Goal: Navigation & Orientation: Locate item on page

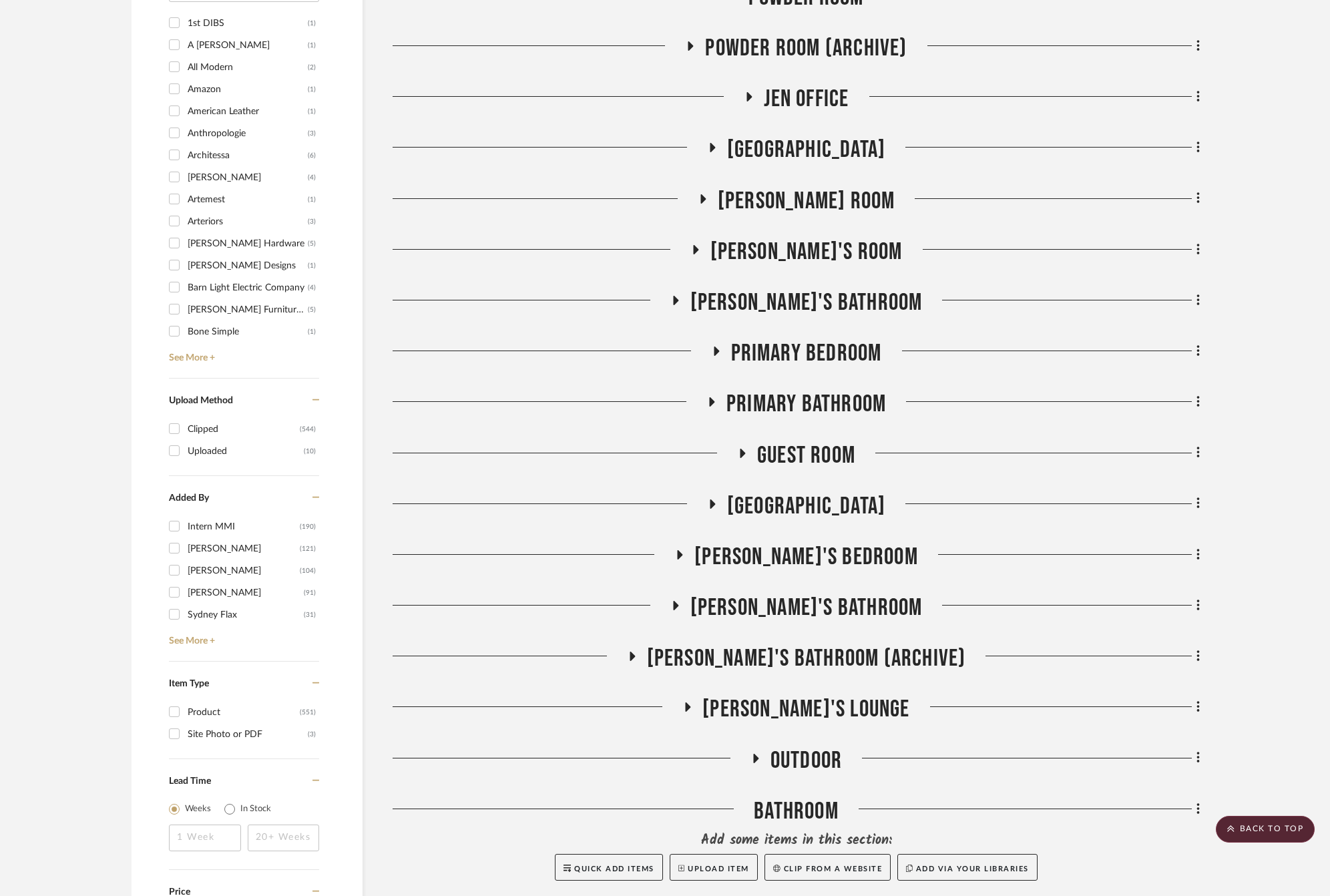
scroll to position [1502, 0]
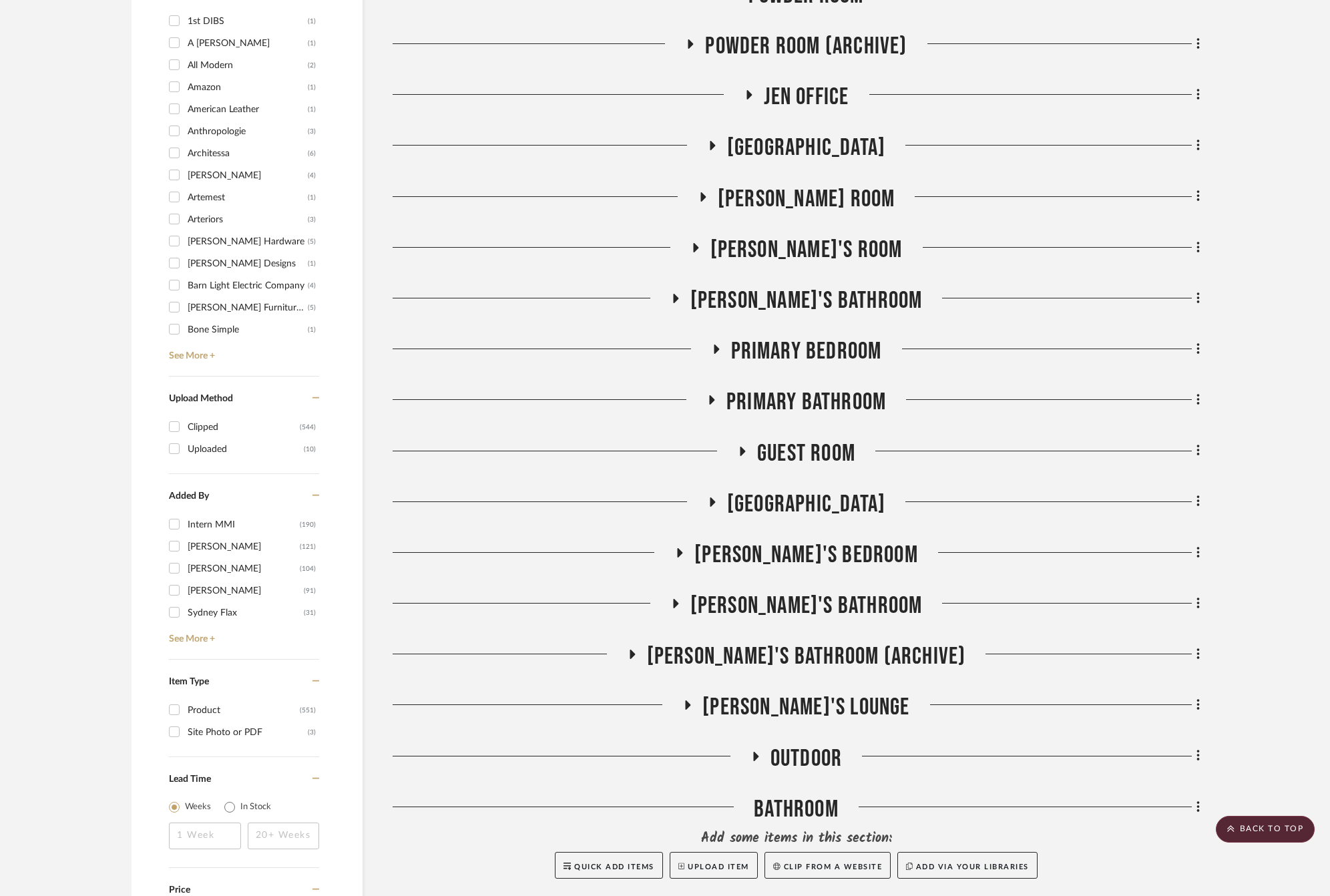
click at [817, 353] on span "Primary Bedroom" at bounding box center [806, 351] width 151 height 28
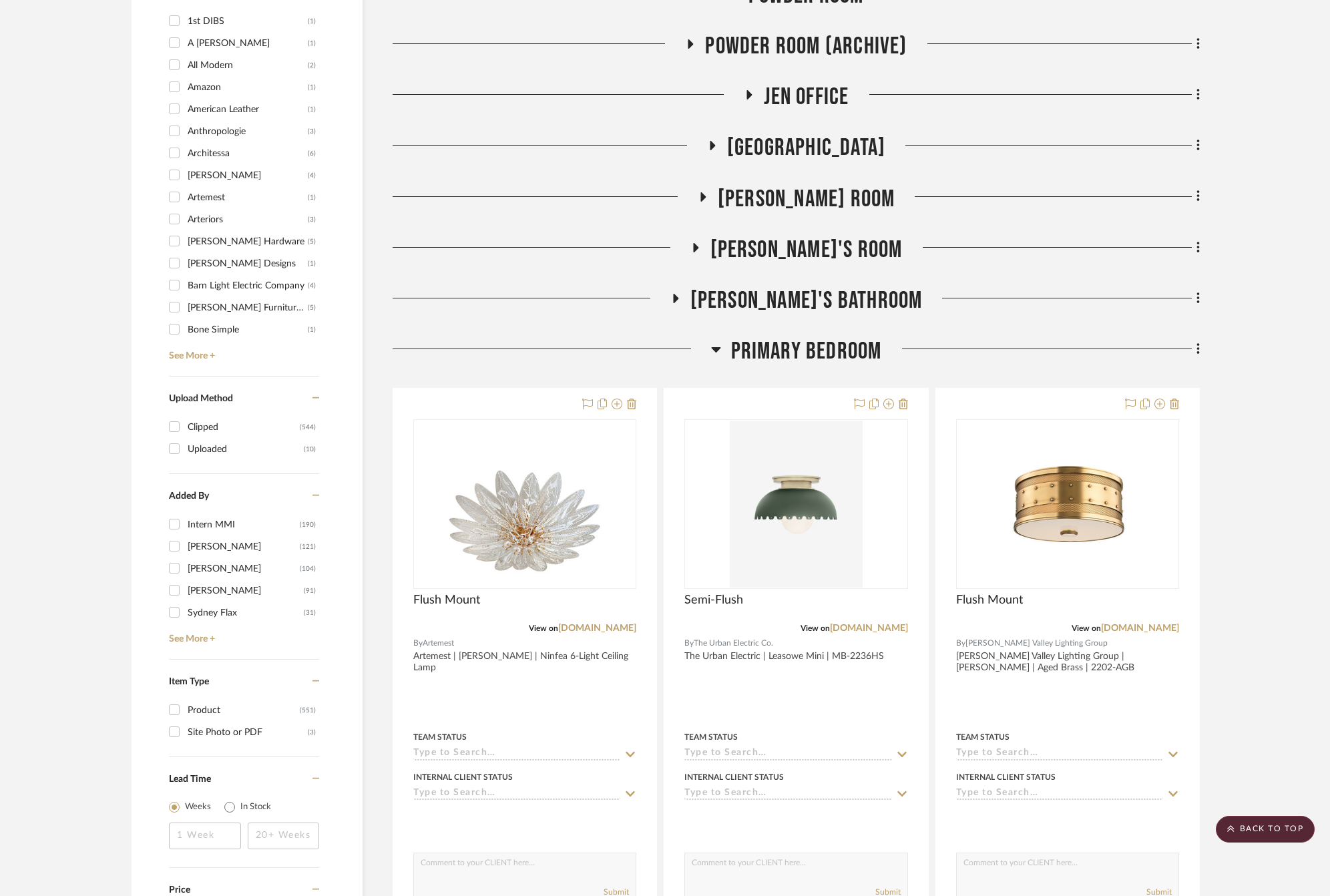
click at [817, 353] on span "Primary Bedroom" at bounding box center [806, 351] width 151 height 28
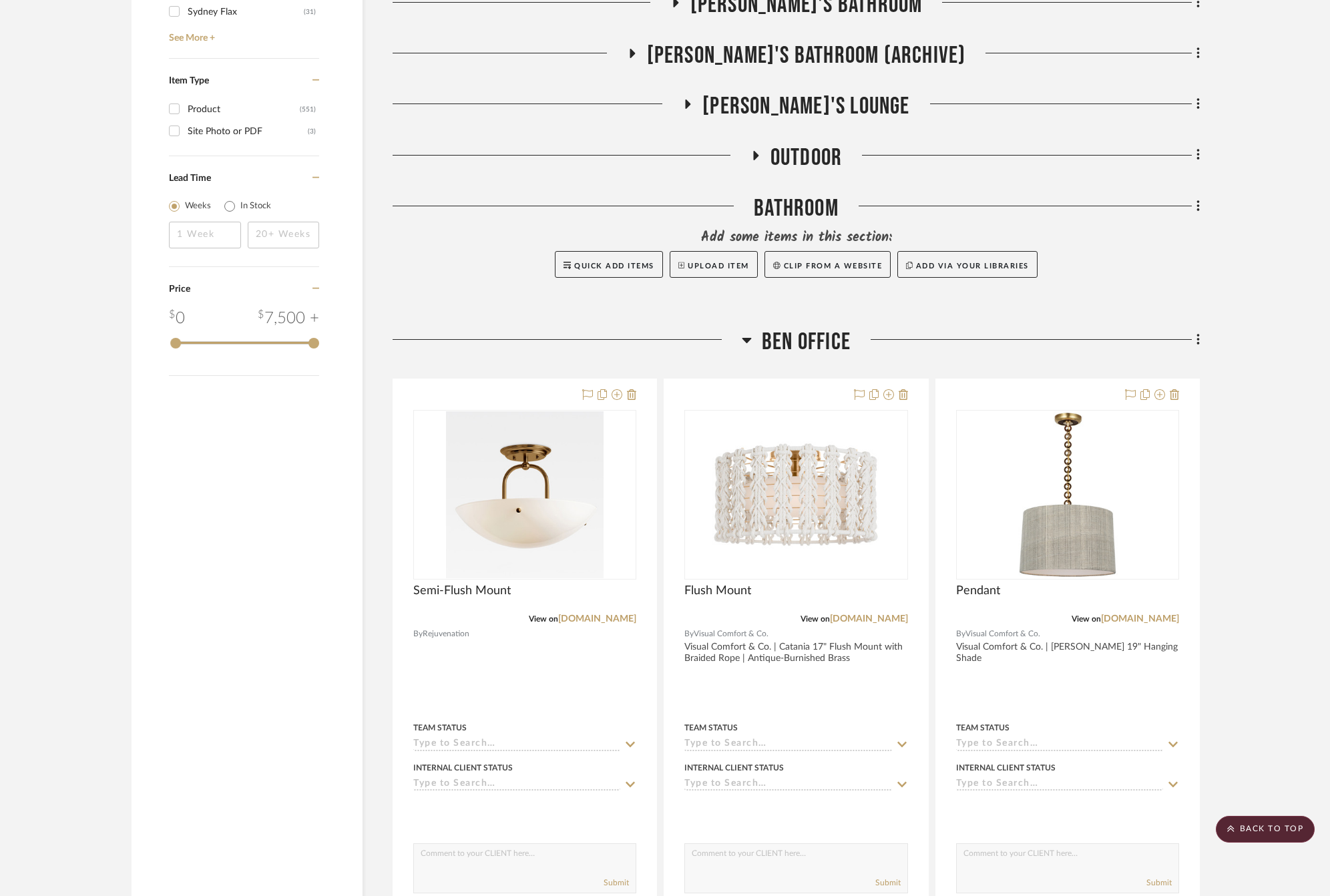
click at [808, 343] on span "Ben Office" at bounding box center [806, 342] width 89 height 28
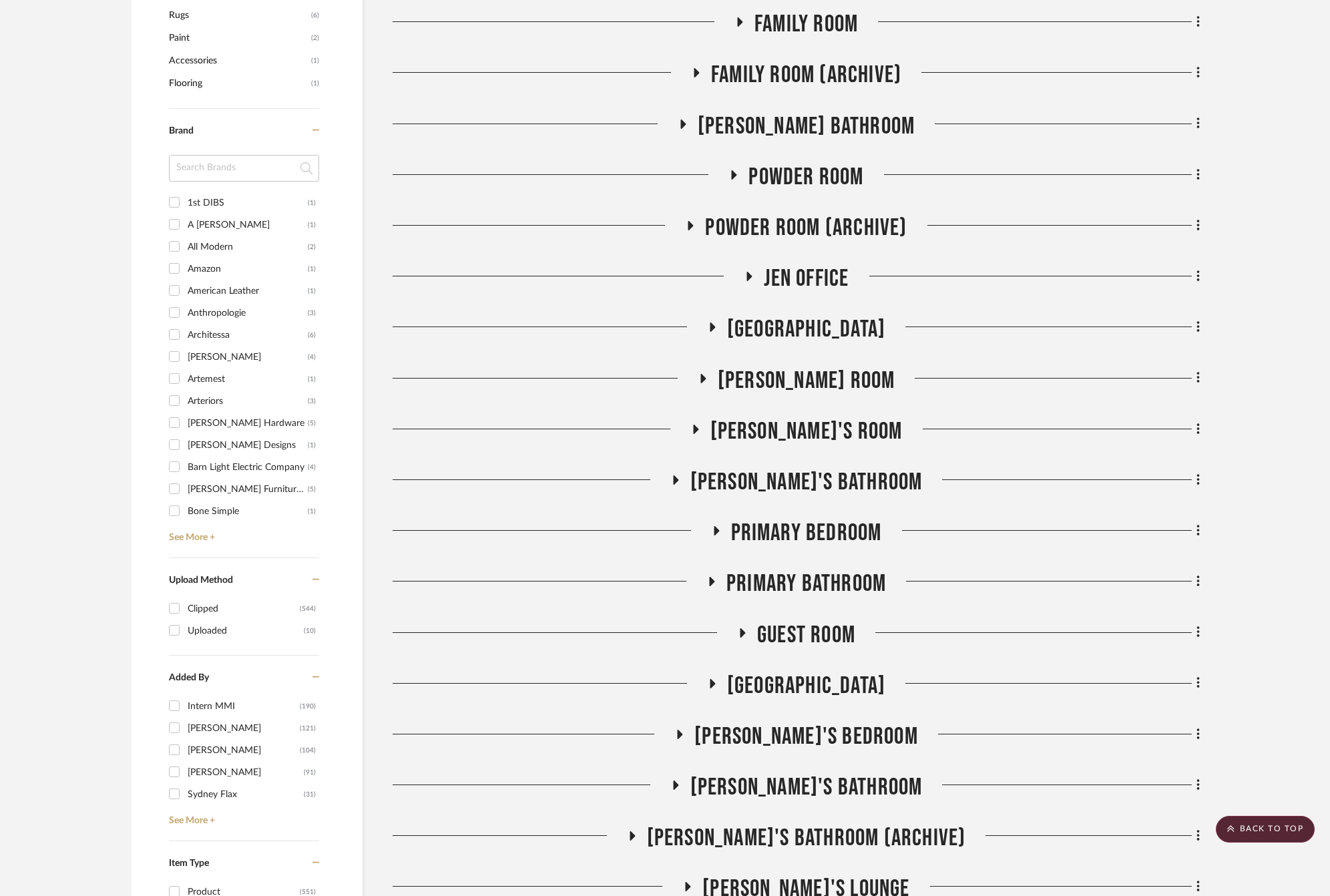
scroll to position [1243, 0]
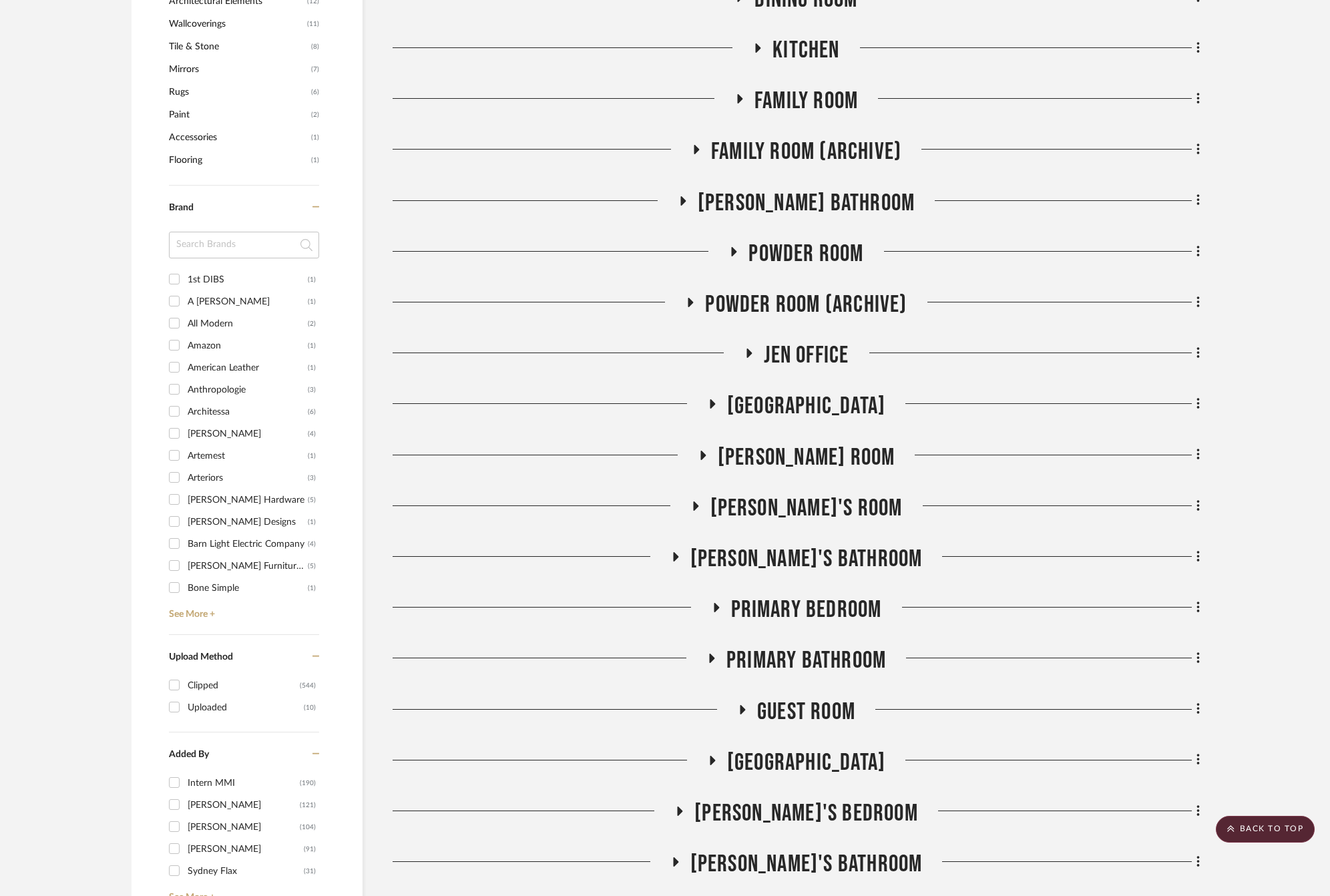
click at [811, 401] on span "[GEOGRAPHIC_DATA]" at bounding box center [806, 406] width 158 height 28
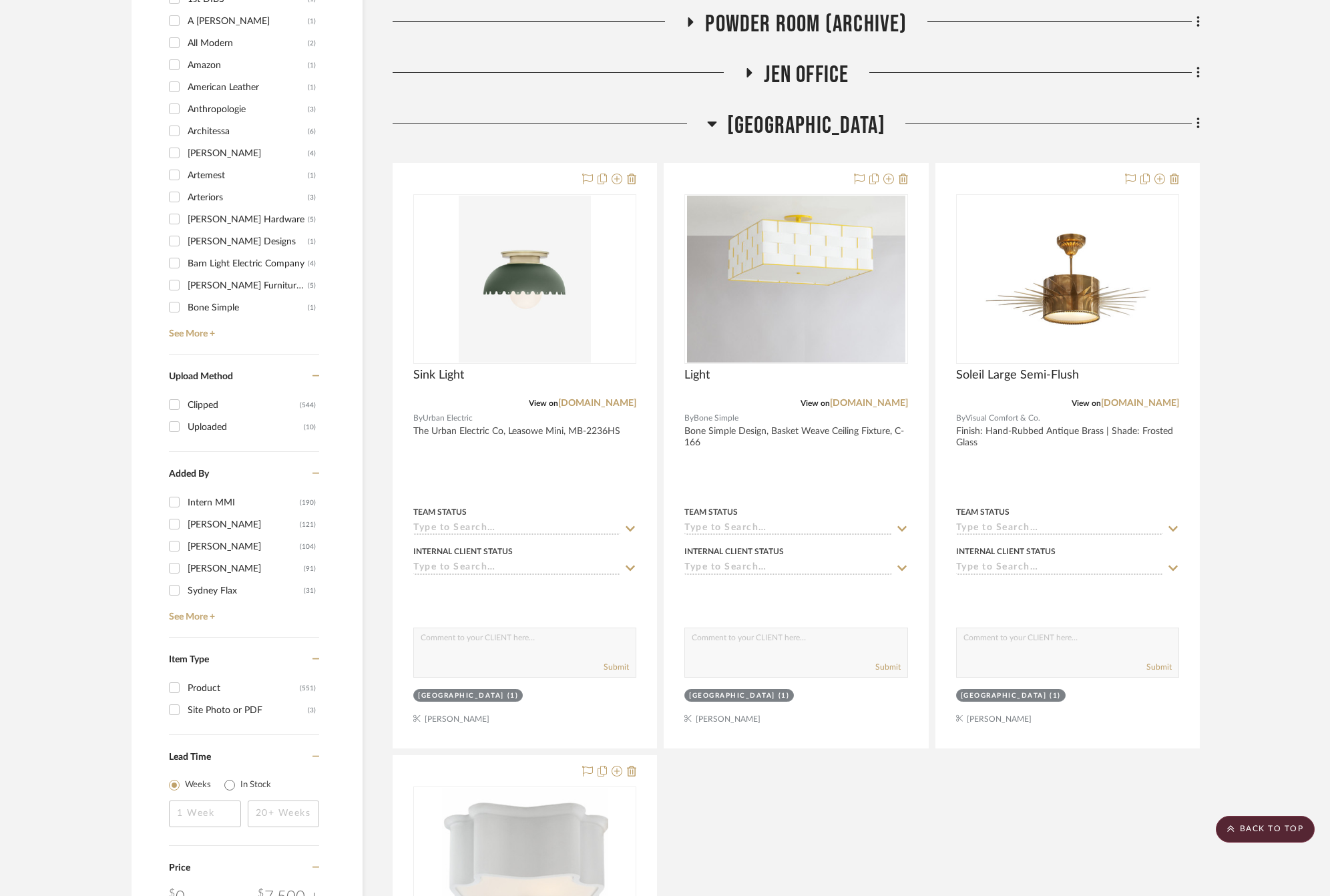
scroll to position [1444, 0]
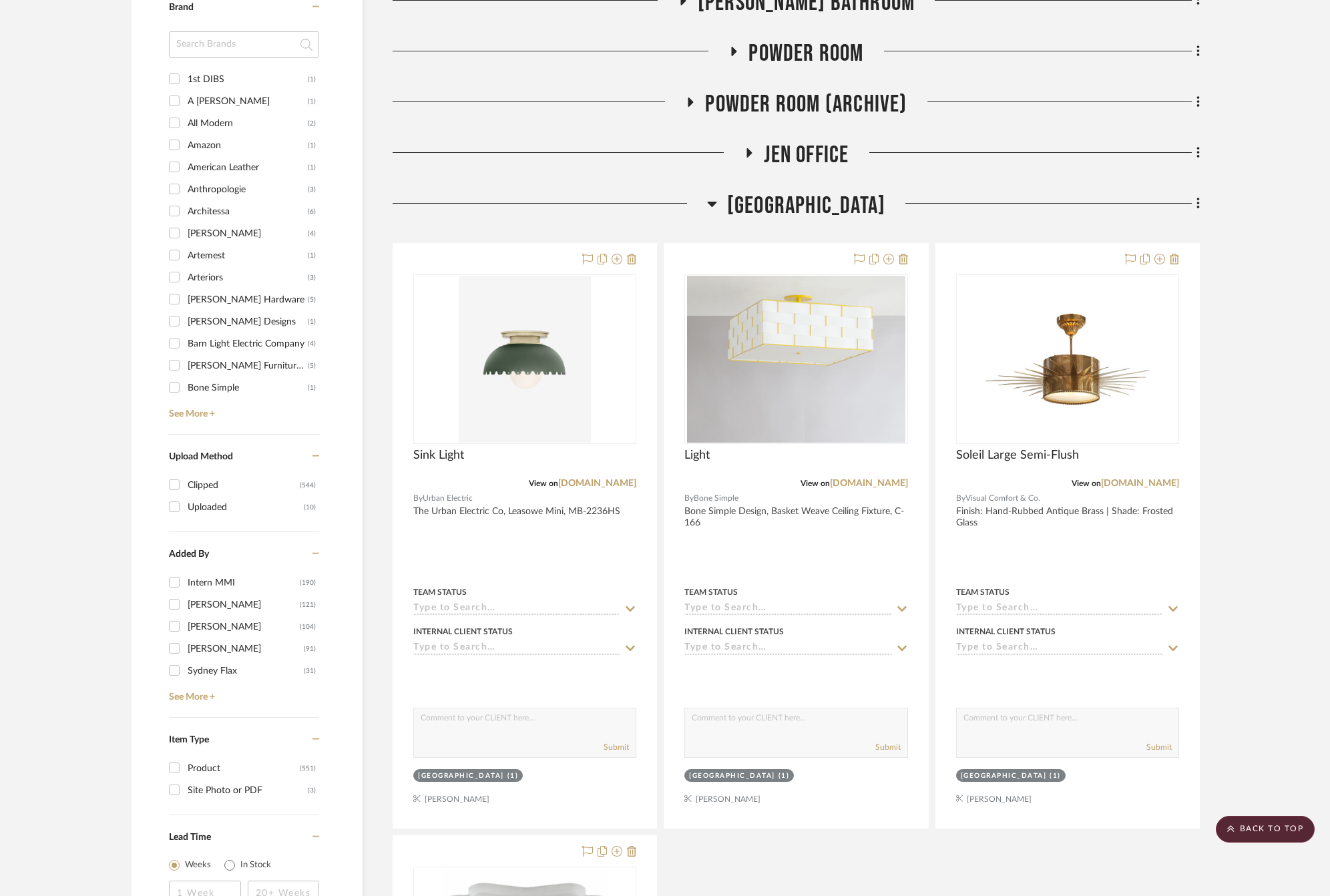
click at [837, 195] on span "[GEOGRAPHIC_DATA]" at bounding box center [806, 205] width 158 height 28
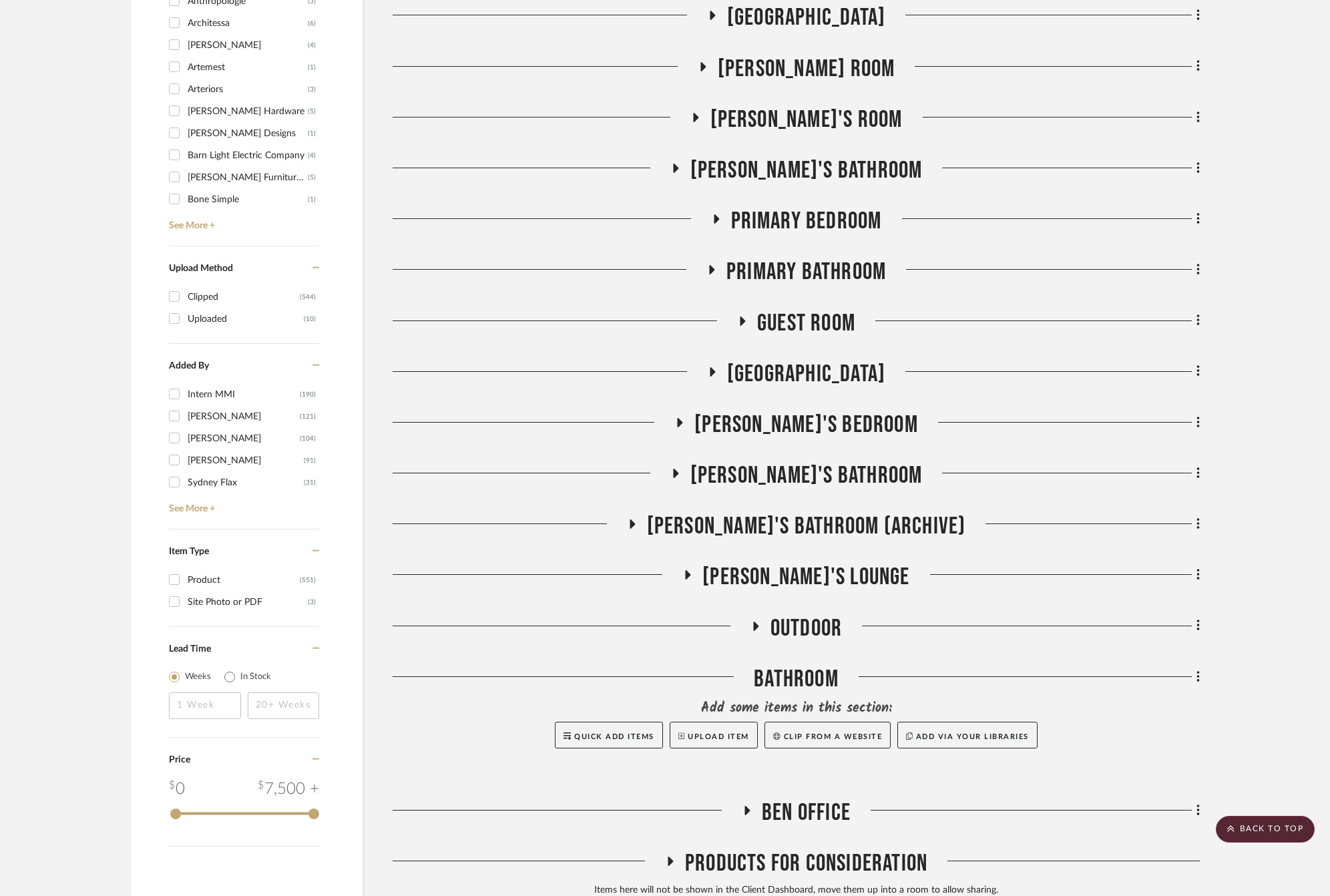
scroll to position [1502, 0]
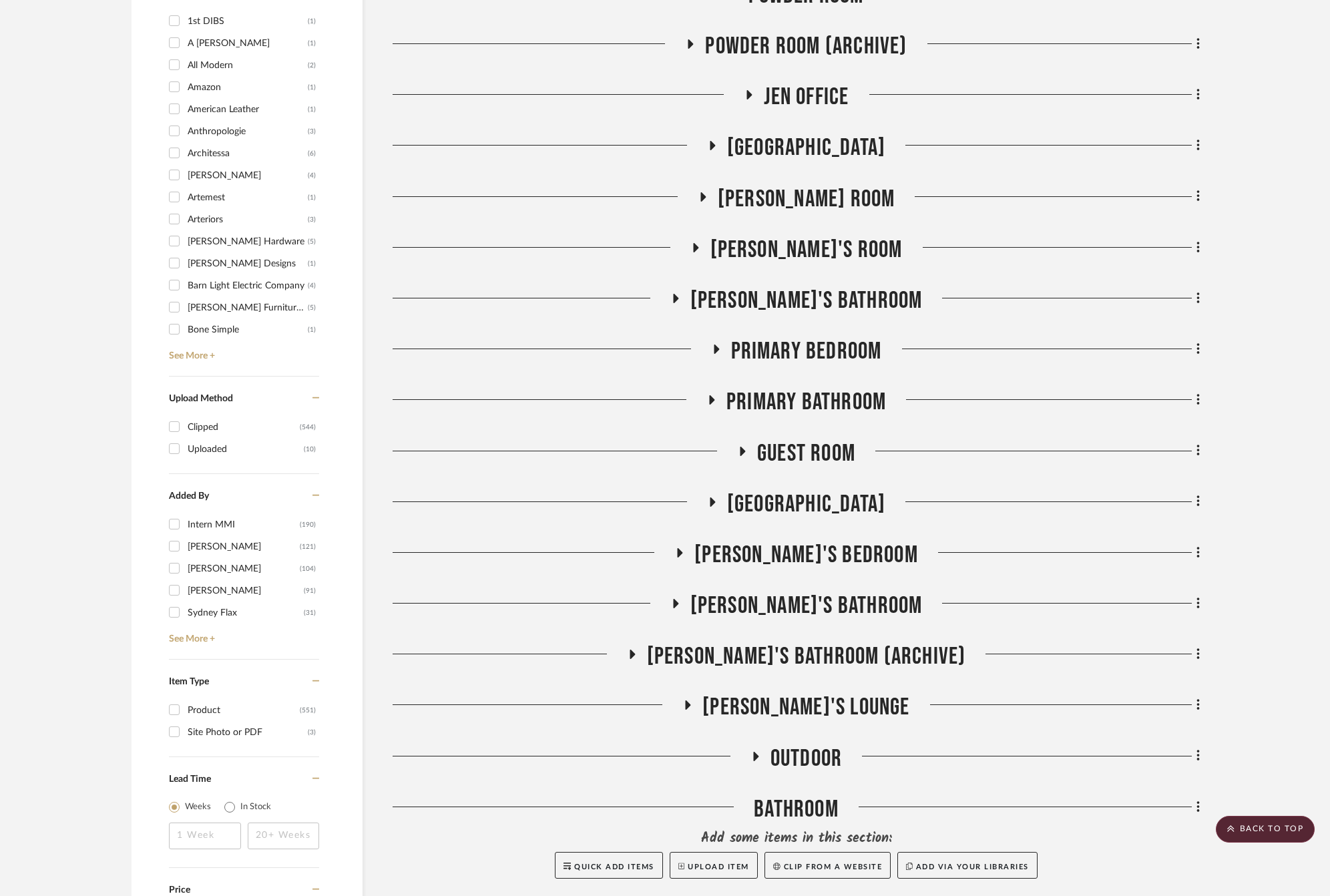
click at [783, 347] on span "Primary Bedroom" at bounding box center [806, 351] width 151 height 28
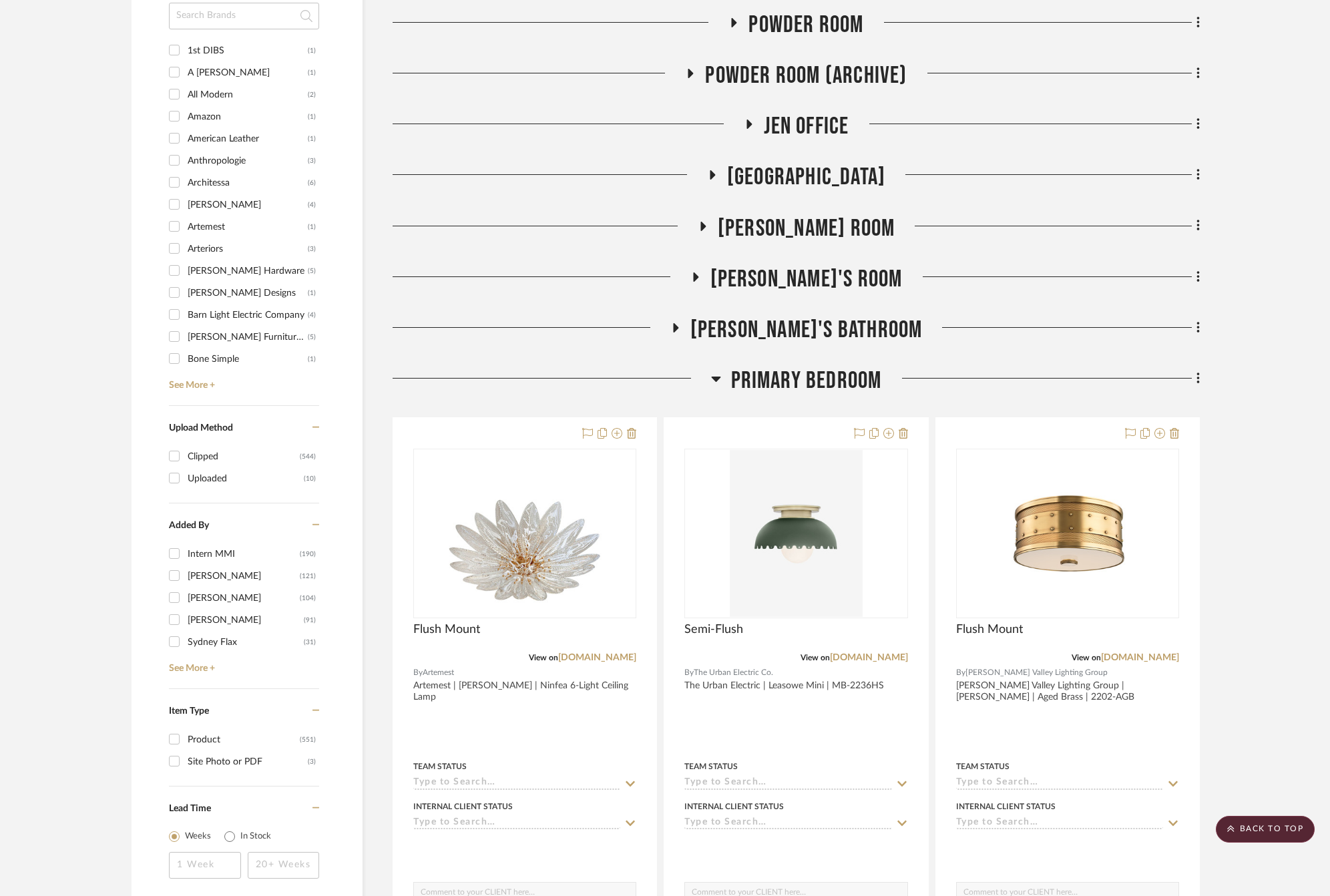
scroll to position [1302, 0]
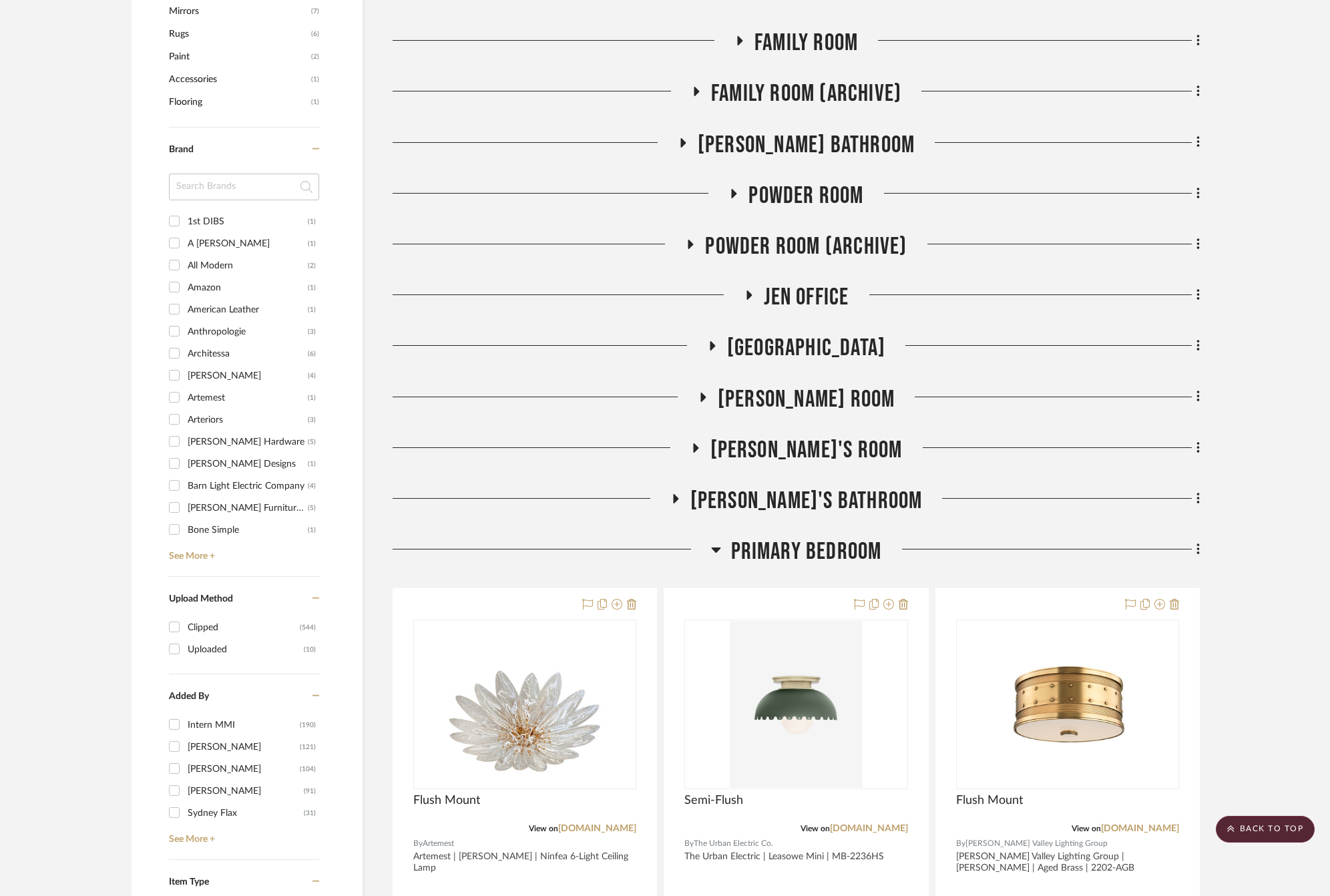
click at [792, 549] on span "Primary Bedroom" at bounding box center [806, 551] width 151 height 28
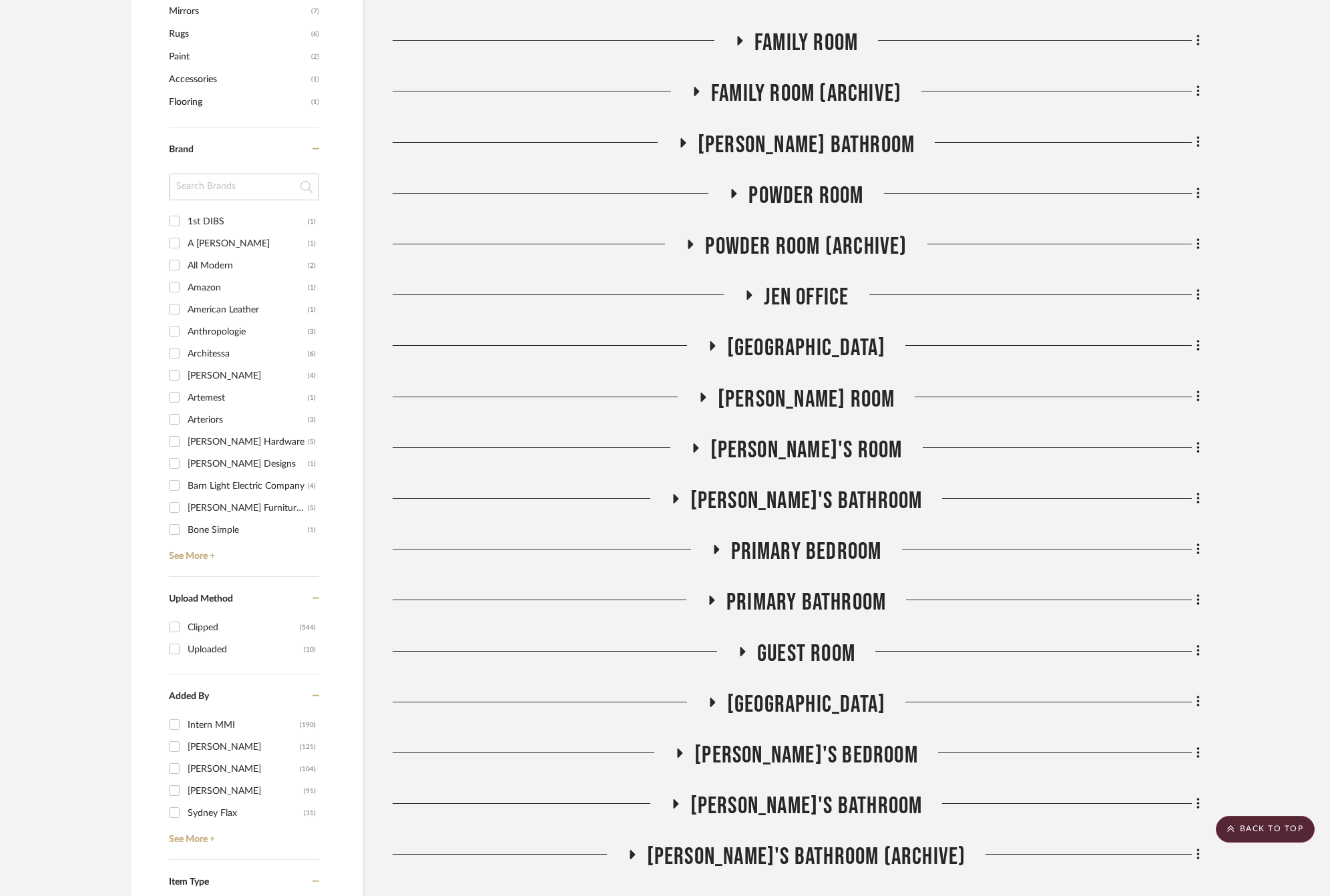
click at [805, 600] on span "Primary Bathroom" at bounding box center [806, 602] width 160 height 28
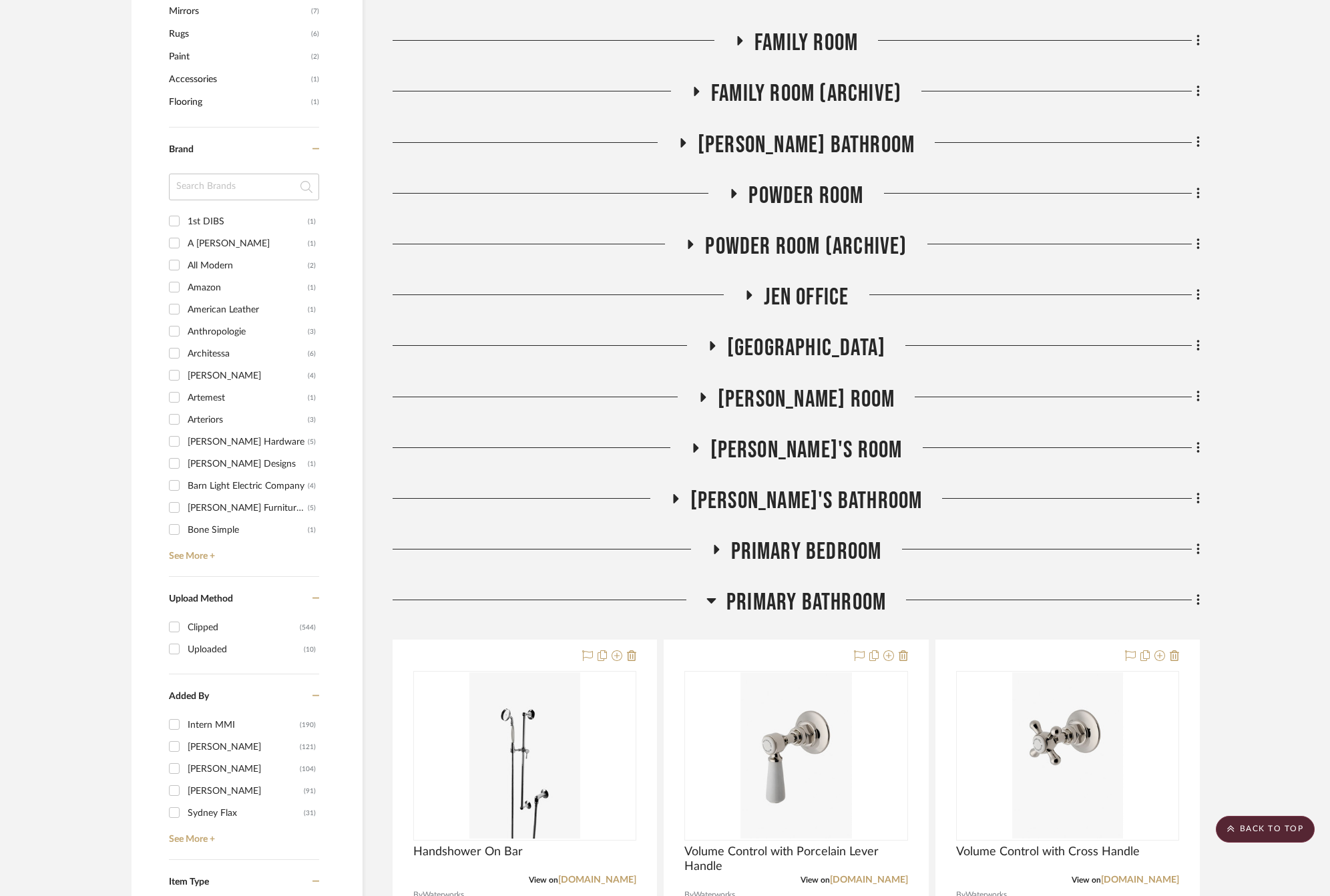
click at [802, 595] on span "Primary Bathroom" at bounding box center [806, 602] width 160 height 28
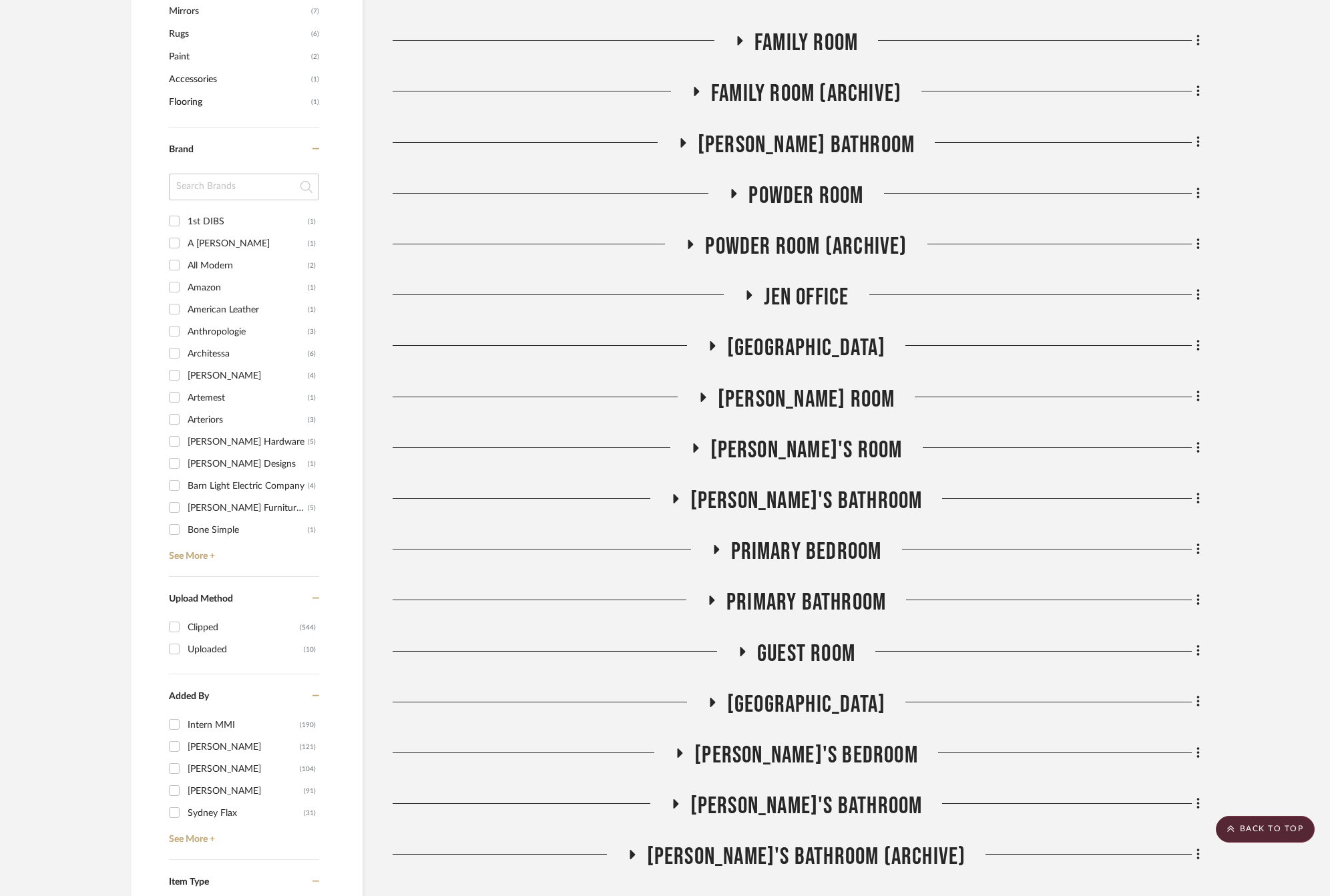
click at [801, 557] on span "Primary Bedroom" at bounding box center [806, 551] width 151 height 28
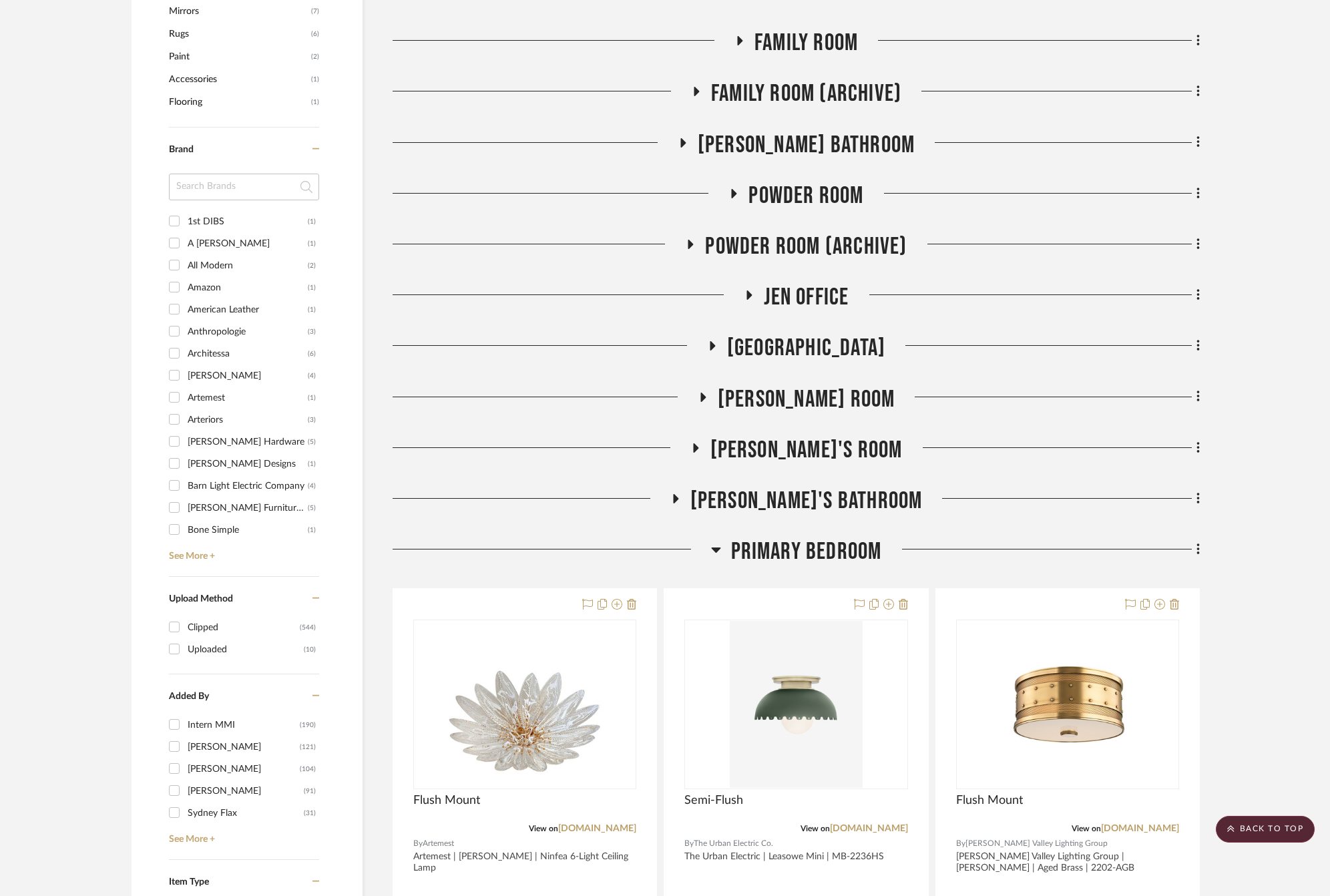
click at [807, 540] on span "Primary Bedroom" at bounding box center [806, 551] width 151 height 28
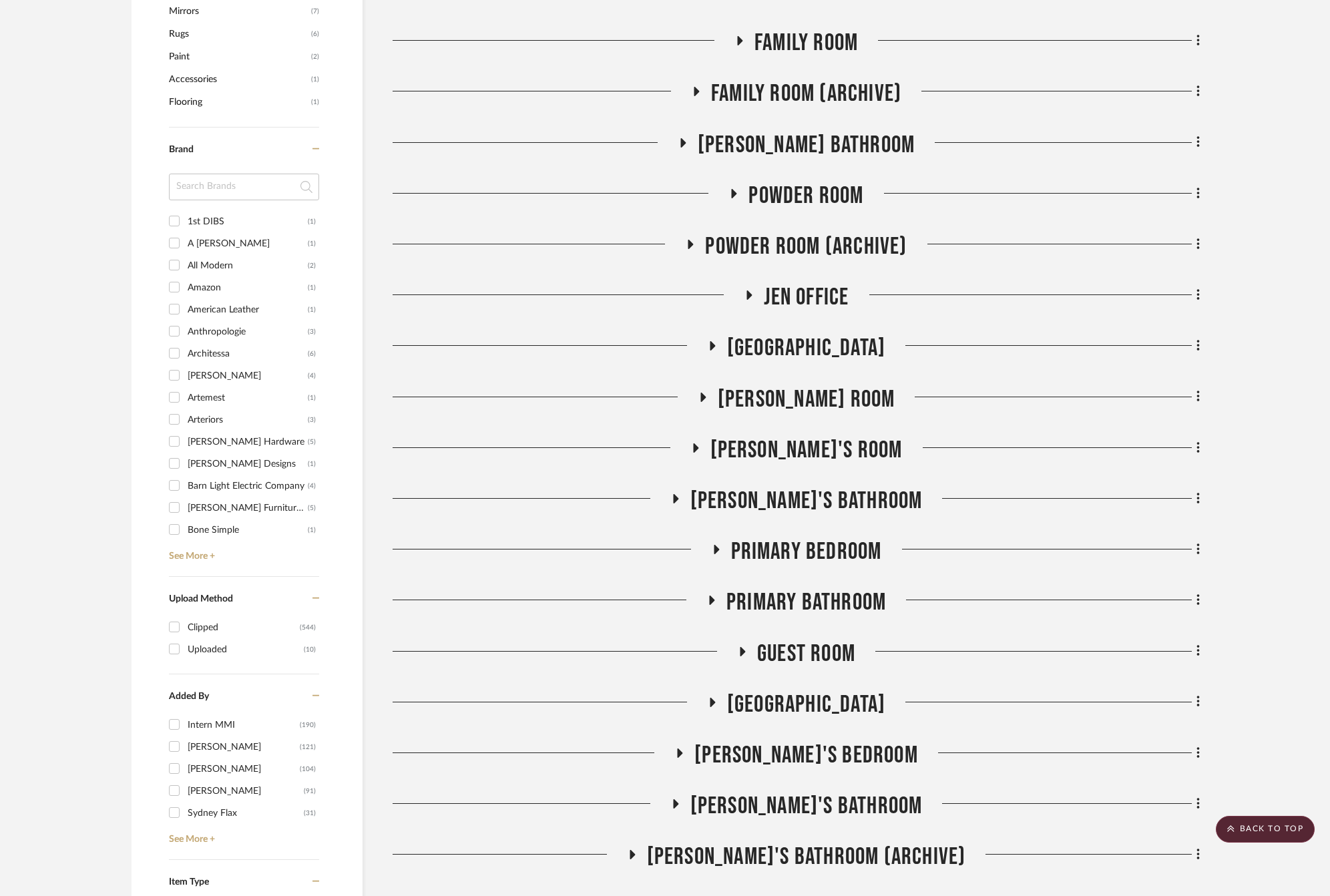
scroll to position [1342, 0]
